Goal: Check status

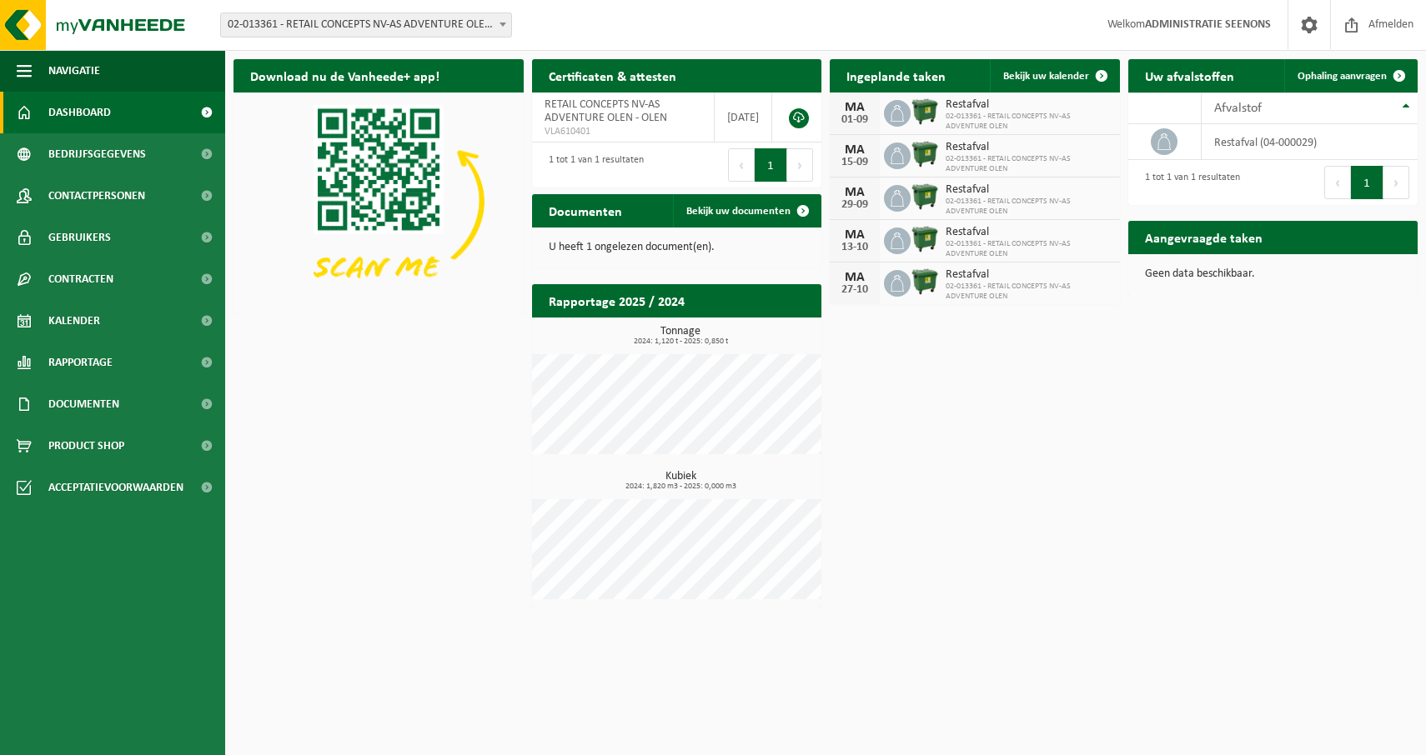
click at [329, 6] on div "Vestiging: 02-013361 - RETAIL CONCEPTS NV-AS ADVENTURE OLEN - OLEN 02-013362 - …" at bounding box center [713, 25] width 1426 height 51
click at [321, 25] on span "02-013361 - RETAIL CONCEPTS NV-AS ADVENTURE OLEN - OLEN" at bounding box center [366, 24] width 290 height 23
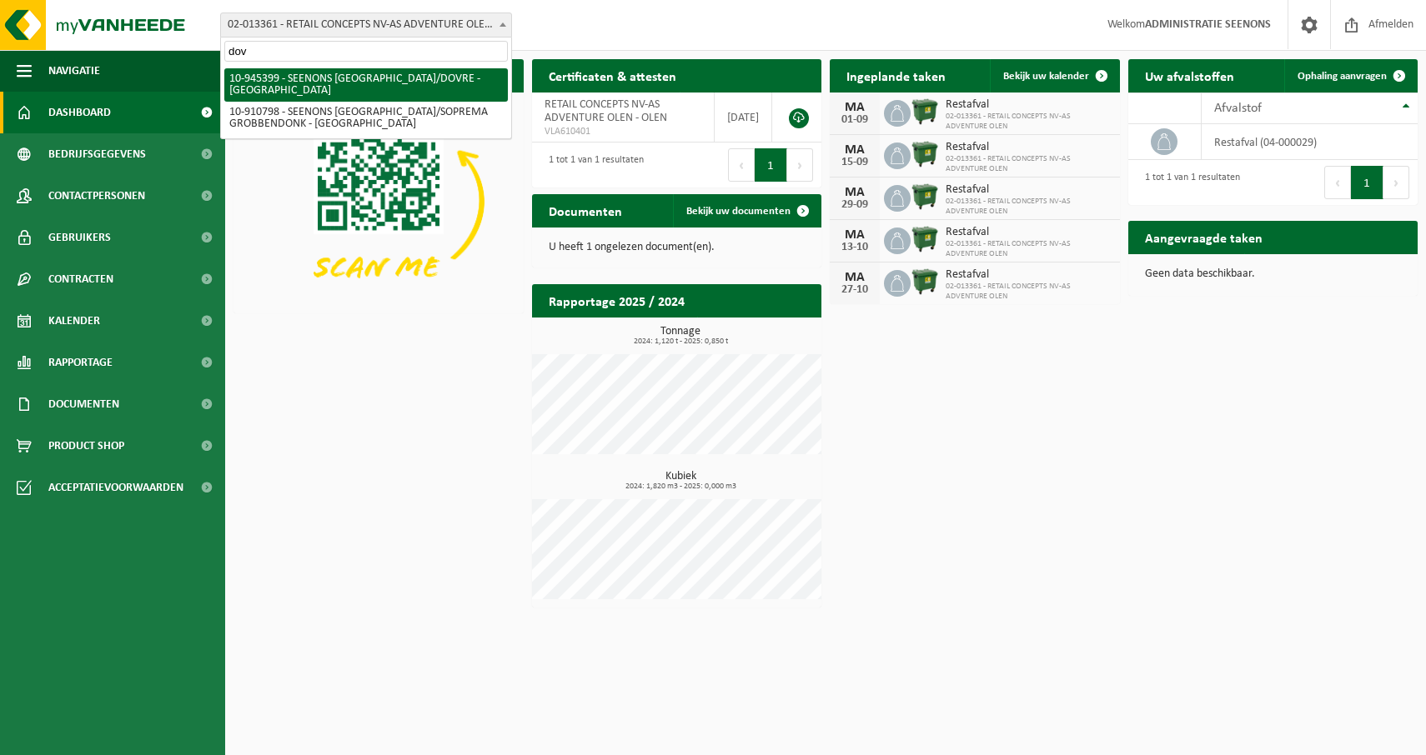
type input "dovr"
select select "141207"
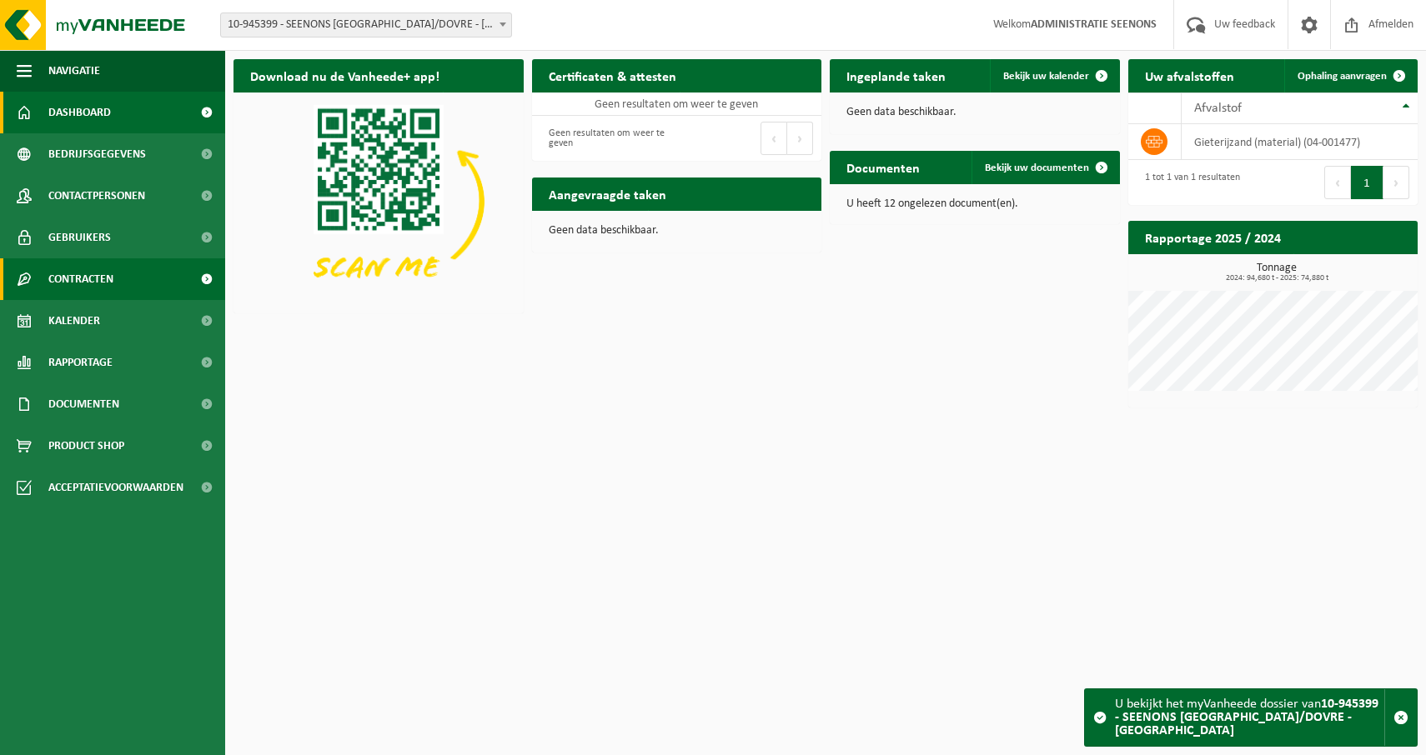
click at [101, 278] on span "Contracten" at bounding box center [80, 279] width 65 height 42
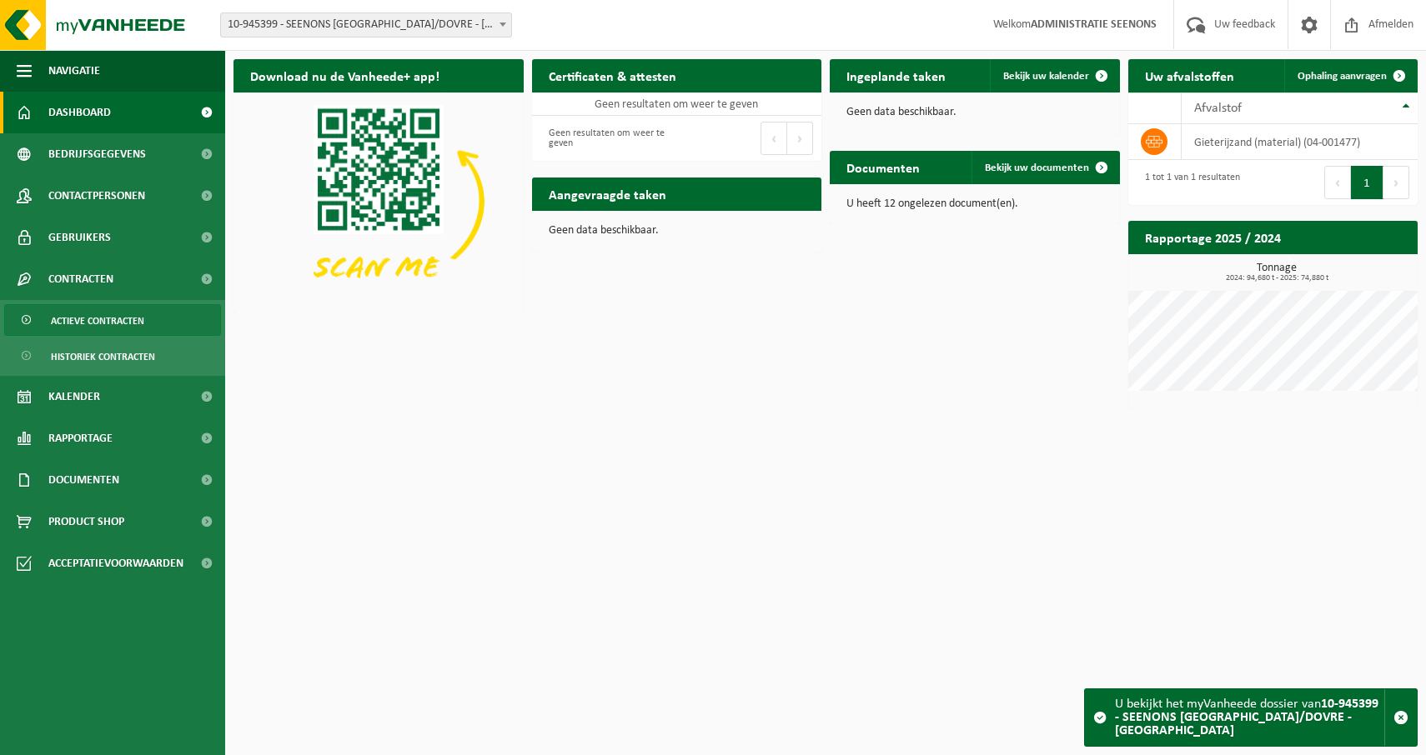
click at [109, 326] on span "Actieve contracten" at bounding box center [97, 321] width 93 height 32
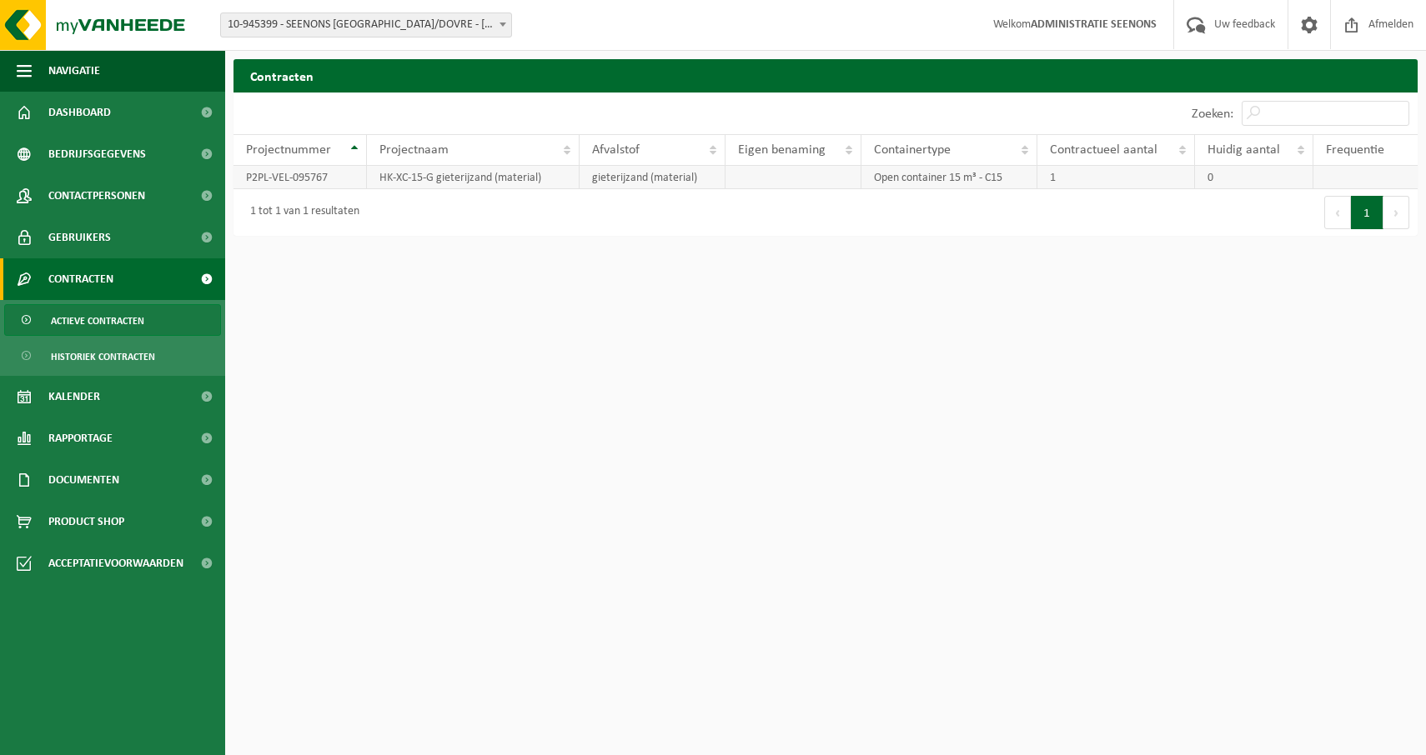
click at [380, 187] on td "HK-XC-15-G gieterijzand (material)" at bounding box center [473, 177] width 212 height 23
click at [93, 357] on span "Historiek contracten" at bounding box center [103, 357] width 104 height 32
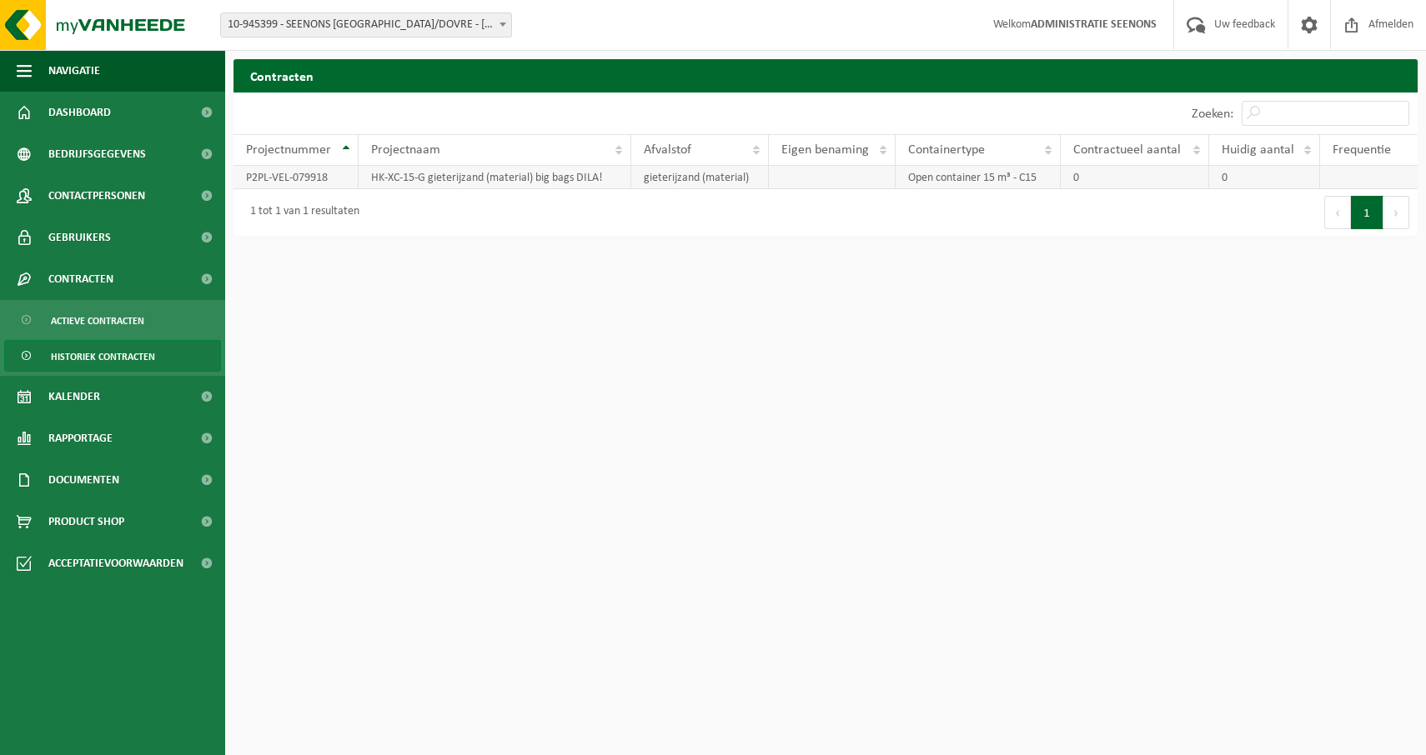
click at [551, 180] on td "HK-XC-15-G gieterijzand (material) big bags DILA!" at bounding box center [495, 177] width 272 height 23
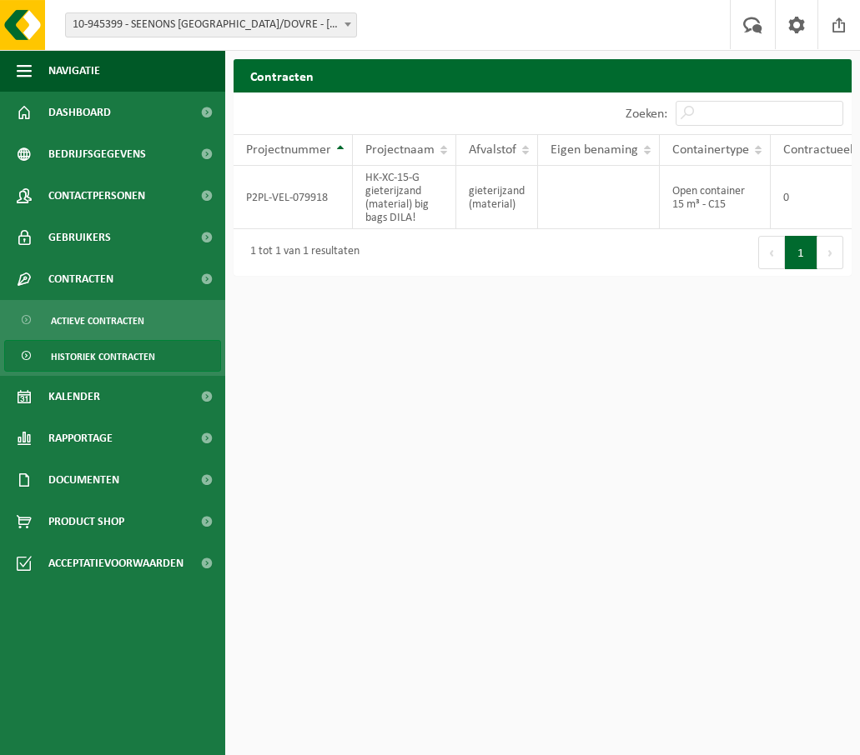
click at [749, 399] on html "Vestiging: 02-013361 - RETAIL CONCEPTS NV-AS ADVENTURE [PERSON_NAME] 02-013362 …" at bounding box center [430, 377] width 860 height 755
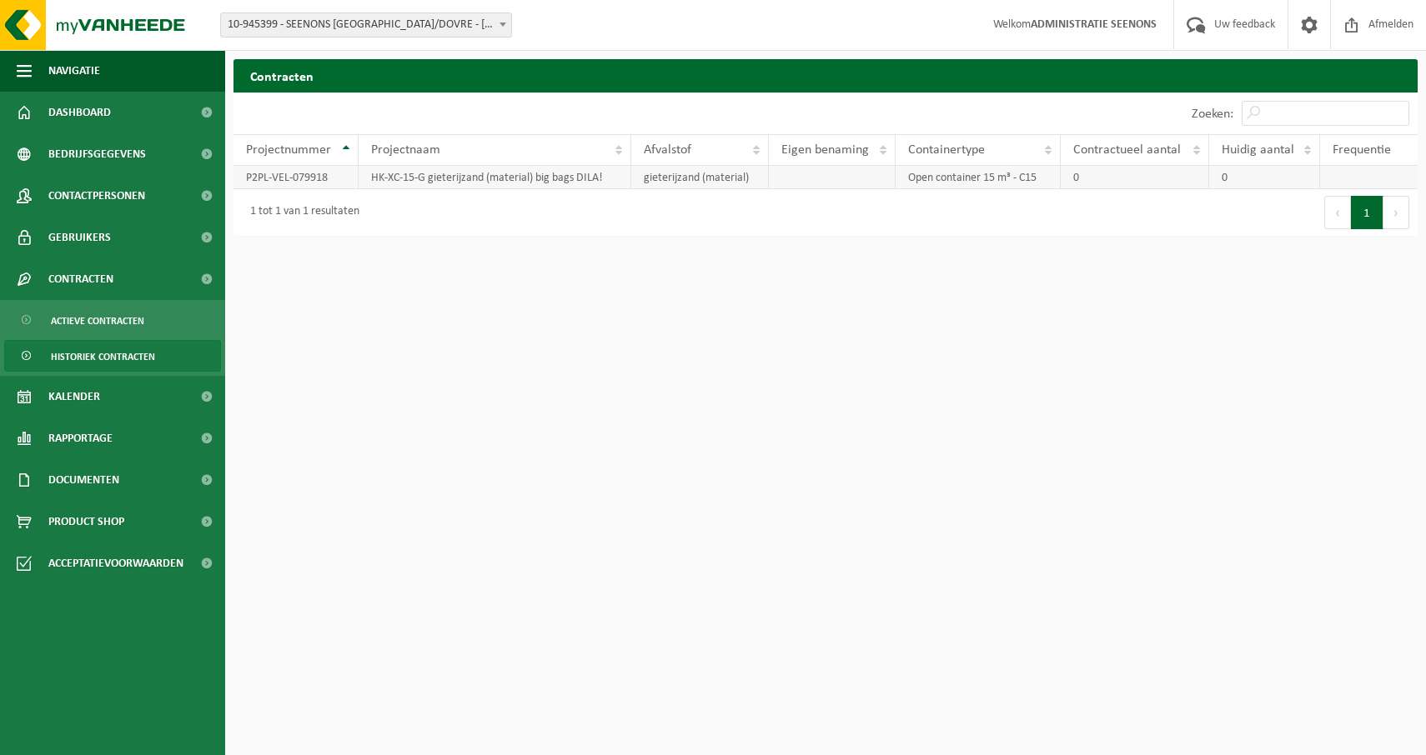
click at [398, 172] on td "HK-XC-15-G gieterijzand (material) big bags DILA!" at bounding box center [495, 177] width 272 height 23
click at [88, 438] on span "Rapportage" at bounding box center [80, 439] width 64 height 42
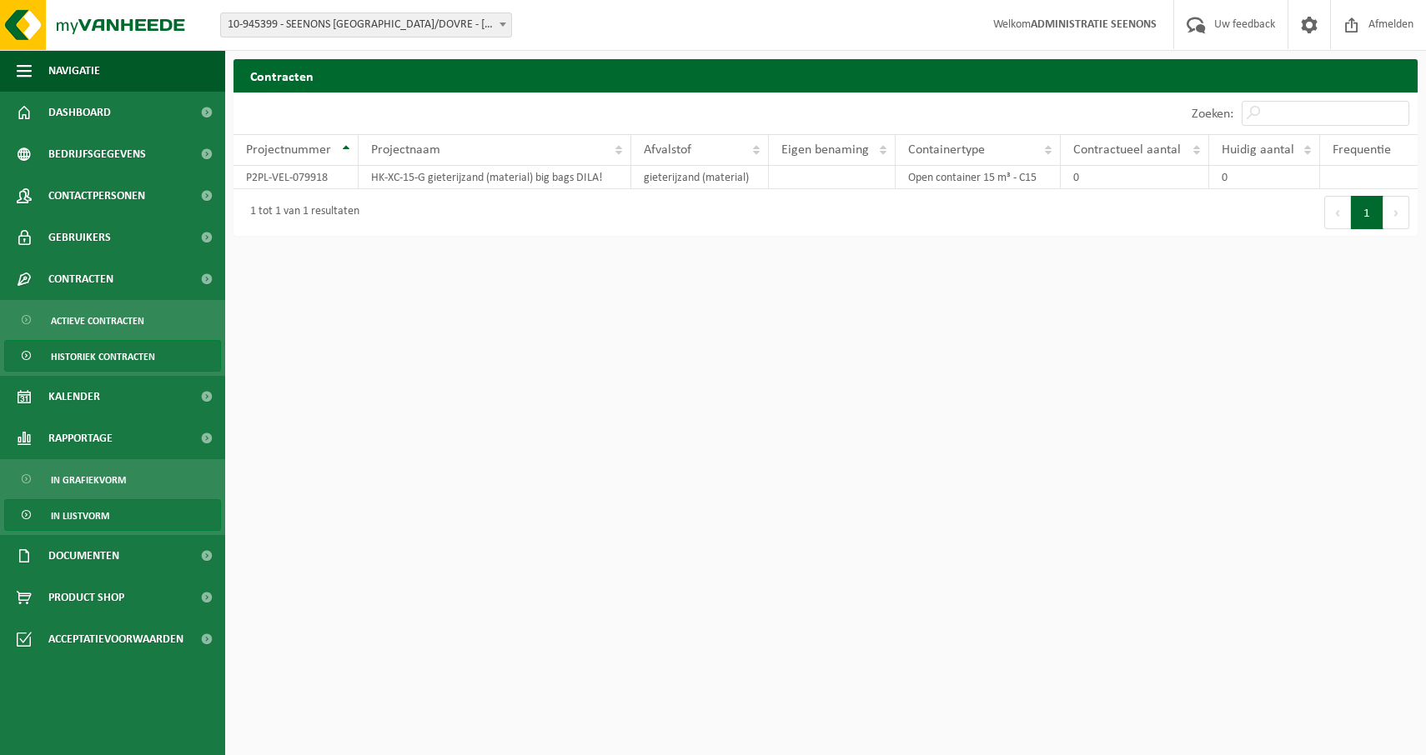
click at [84, 522] on span "In lijstvorm" at bounding box center [80, 516] width 58 height 32
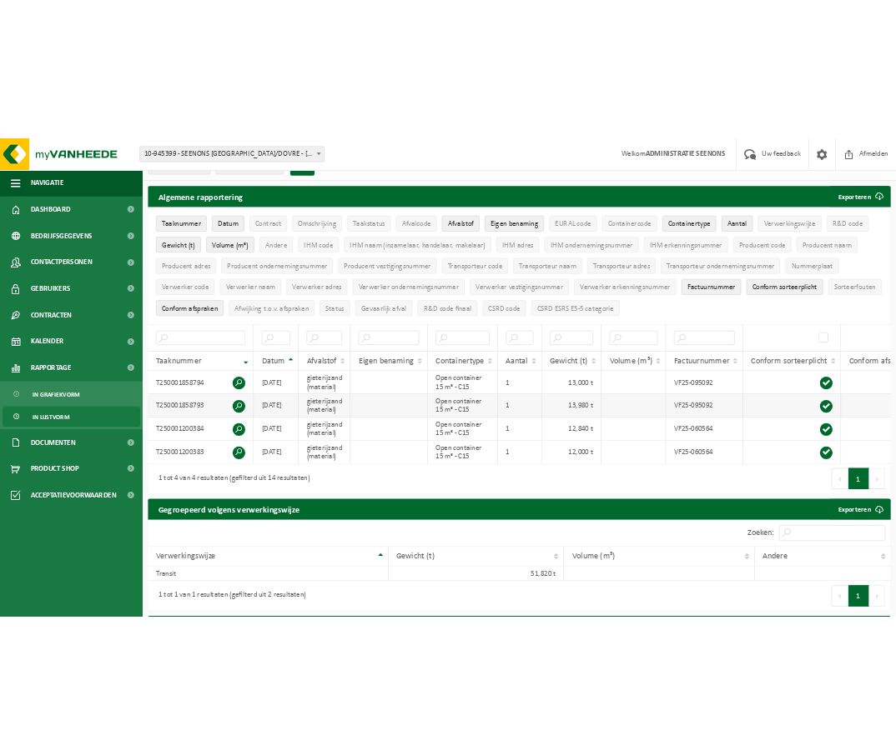
scroll to position [24, 0]
